Goal: Task Accomplishment & Management: Manage account settings

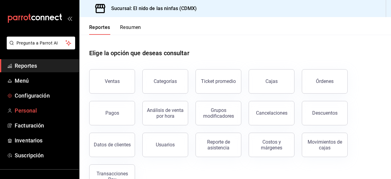
click at [26, 106] on link "Personal" at bounding box center [39, 110] width 79 height 13
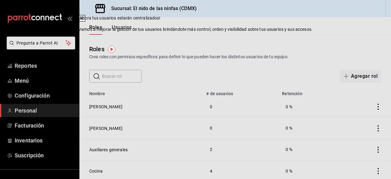
click at [264, 36] on div "Roles Crea roles con permisos específicos para definir lo que pueden hacer los …" at bounding box center [234, 59] width 311 height 48
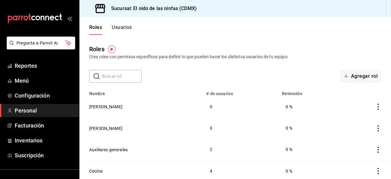
click at [130, 31] on button "Usuarios" at bounding box center [122, 29] width 20 height 10
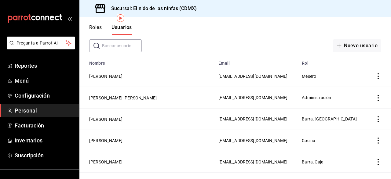
scroll to position [31, 0]
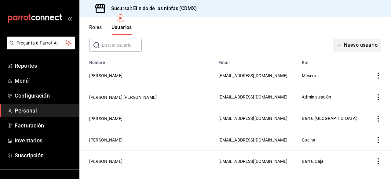
click at [369, 45] on button "Nuevo usuario" at bounding box center [357, 45] width 48 height 13
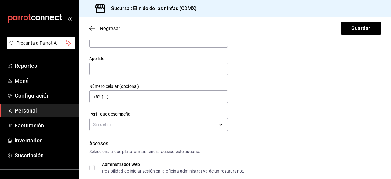
scroll to position [17, 0]
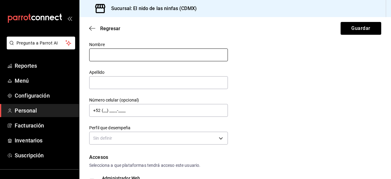
click at [173, 56] on input "text" at bounding box center [158, 55] width 139 height 13
type input "[PERSON_NAME]"
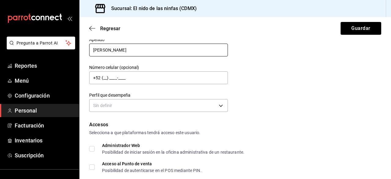
scroll to position [50, 0]
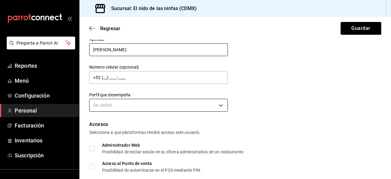
type input "[PERSON_NAME]"
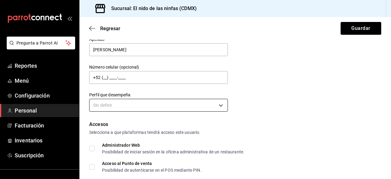
click at [141, 101] on body "Pregunta a Parrot AI Reportes Menú Configuración Personal Facturación Inventari…" at bounding box center [195, 89] width 391 height 179
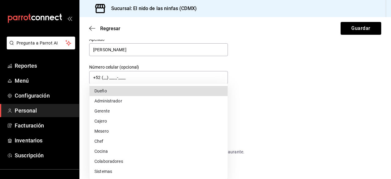
click at [113, 133] on li "Mesero" at bounding box center [158, 131] width 138 height 10
type input "WAITER"
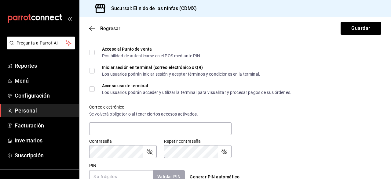
scroll to position [165, 0]
click at [94, 56] on label "Acceso al Punto de venta Posibilidad de autenticarse en el POS mediante PIN." at bounding box center [145, 52] width 112 height 11
click at [94, 55] on input "Acceso al Punto de venta Posibilidad de autenticarse en el POS mediante PIN." at bounding box center [91, 52] width 5 height 5
checkbox input "true"
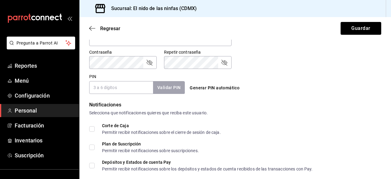
scroll to position [254, 0]
click at [114, 87] on input "PIN" at bounding box center [121, 87] width 64 height 13
type input "2418"
click at [179, 85] on button "Validar PIN" at bounding box center [168, 87] width 32 height 13
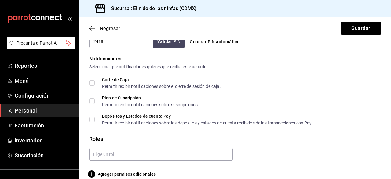
scroll to position [308, 0]
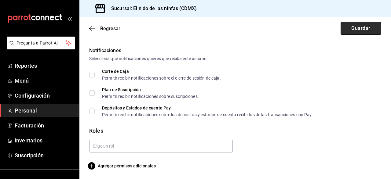
click at [355, 24] on button "Guardar" at bounding box center [360, 28] width 41 height 13
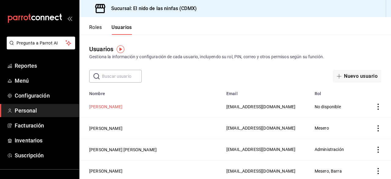
click at [122, 108] on button "[PERSON_NAME]" at bounding box center [105, 107] width 33 height 6
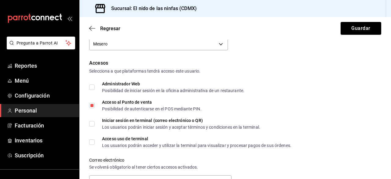
scroll to position [112, 0]
click at [102, 140] on div "Acceso uso de terminal" at bounding box center [196, 139] width 189 height 4
click at [95, 140] on input "Acceso uso de terminal Los usuarios podrán acceder y utilizar la terminal para …" at bounding box center [91, 142] width 5 height 5
checkbox input "true"
click at [313, 119] on div "Iniciar sesión en terminal (correo electrónico o QR) Los usuarios podrán inicia…" at bounding box center [235, 123] width 292 height 11
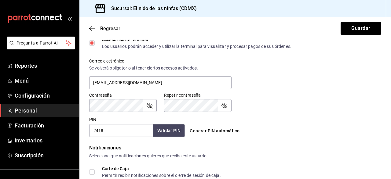
scroll to position [308, 0]
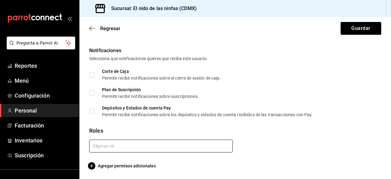
click at [137, 150] on input "text" at bounding box center [161, 146] width 144 height 13
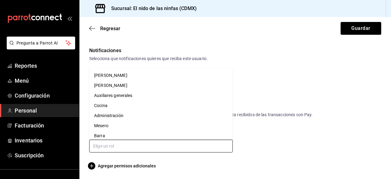
click at [109, 125] on li "Mesero" at bounding box center [161, 126] width 144 height 10
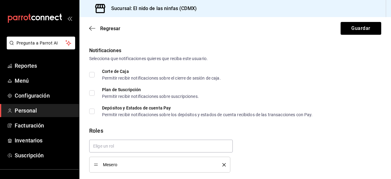
click at [360, 26] on button "Guardar" at bounding box center [360, 28] width 41 height 13
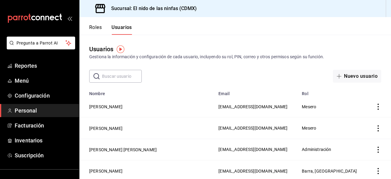
click at [378, 110] on icon "actions" at bounding box center [377, 107] width 1 height 6
click at [121, 105] on div at bounding box center [195, 89] width 391 height 179
click at [120, 108] on button "[PERSON_NAME]" at bounding box center [105, 107] width 33 height 6
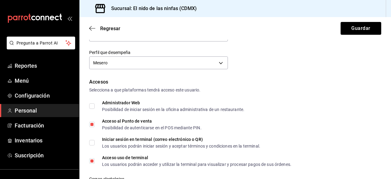
scroll to position [97, 0]
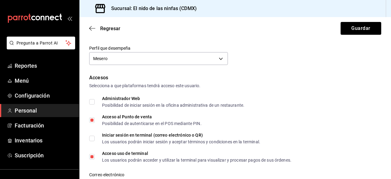
click at [92, 141] on input "Iniciar sesión en terminal (correo electrónico o QR) Los usuarios podrán inicia…" at bounding box center [91, 138] width 5 height 5
checkbox input "true"
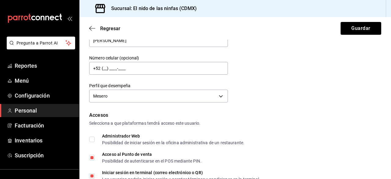
scroll to position [58, 0]
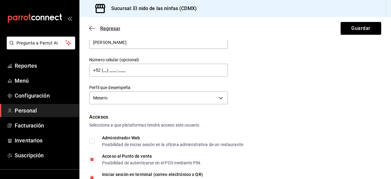
click at [97, 29] on span "Regresar" at bounding box center [104, 29] width 31 height 6
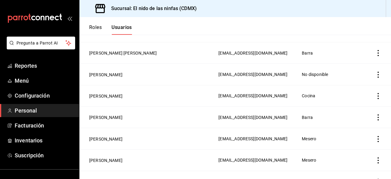
scroll to position [355, 0]
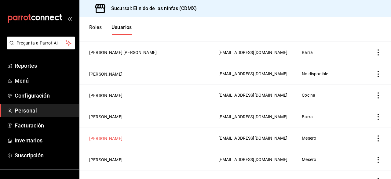
click at [111, 138] on button "[PERSON_NAME]" at bounding box center [105, 139] width 33 height 6
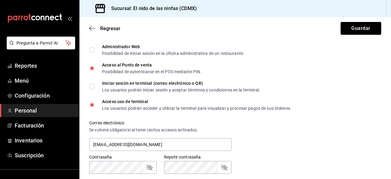
scroll to position [149, 0]
click at [97, 28] on span "Regresar" at bounding box center [104, 29] width 31 height 6
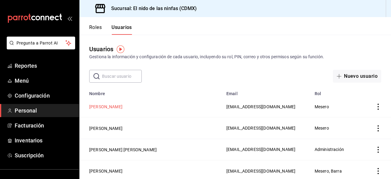
click at [118, 107] on button "[PERSON_NAME]" at bounding box center [105, 107] width 33 height 6
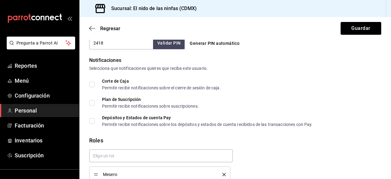
scroll to position [329, 0]
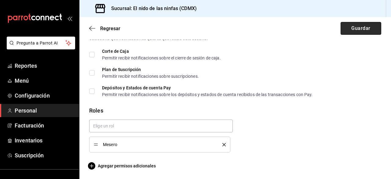
click at [370, 31] on button "Guardar" at bounding box center [360, 28] width 41 height 13
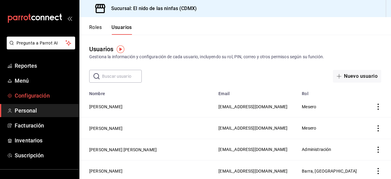
click at [44, 95] on span "Configuración" at bounding box center [45, 96] width 60 height 8
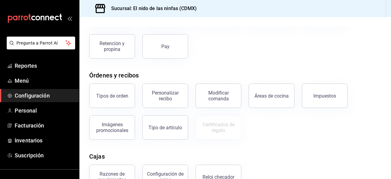
scroll to position [98, 0]
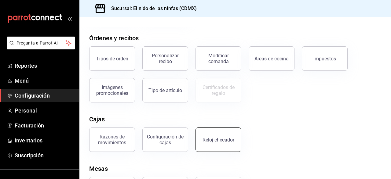
click at [217, 146] on button "Reloj checador" at bounding box center [218, 140] width 46 height 24
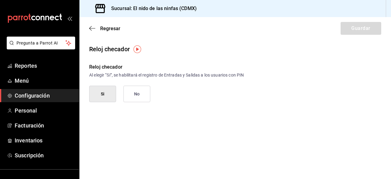
click at [111, 95] on button "Si" at bounding box center [102, 94] width 27 height 16
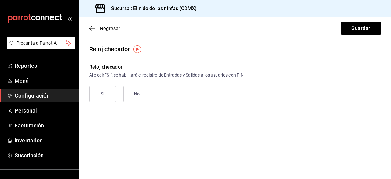
click at [104, 91] on button "Si" at bounding box center [102, 94] width 27 height 16
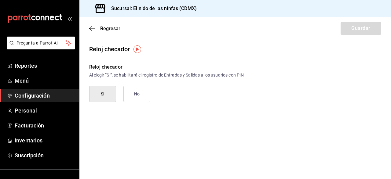
click at [94, 31] on div "Regresar Guardar" at bounding box center [234, 28] width 311 height 23
click at [106, 27] on span "Regresar" at bounding box center [110, 29] width 20 height 6
